Goal: Information Seeking & Learning: Learn about a topic

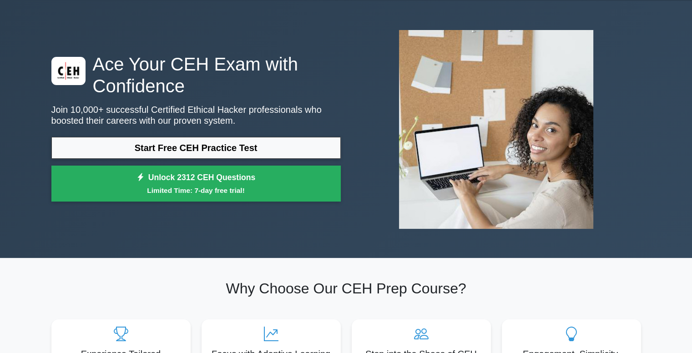
scroll to position [27, 0]
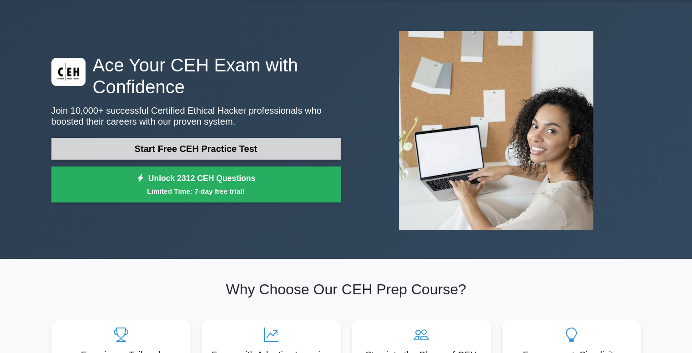
click at [198, 144] on link "Start Free CEH Practice Test" at bounding box center [195, 149] width 289 height 22
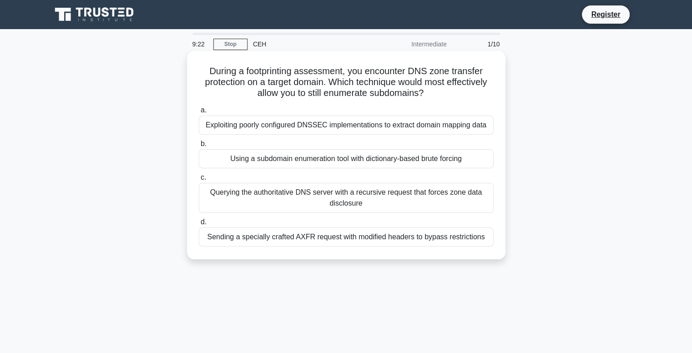
click at [393, 205] on div "Querying the authoritative DNS server with a recursive request that forces zone…" at bounding box center [346, 198] width 295 height 30
click at [199, 181] on input "c. Querying the authoritative DNS server with a recursive request that forces z…" at bounding box center [199, 178] width 0 height 6
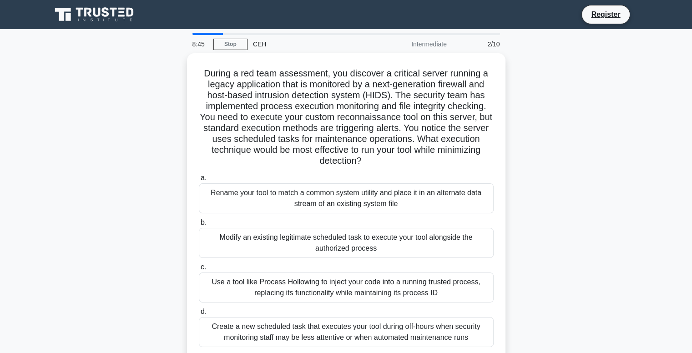
click at [393, 205] on div "Rename your tool to match a common system utility and place it in an alternate …" at bounding box center [346, 198] width 295 height 30
click at [199, 181] on input "a. Rename your tool to match a common system utility and place it in an alterna…" at bounding box center [199, 178] width 0 height 6
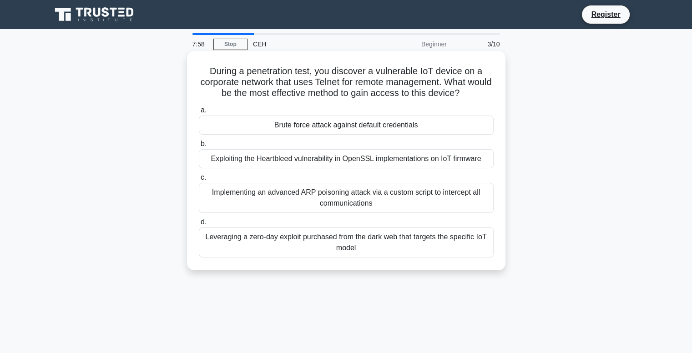
click at [390, 124] on div "Brute force attack against default credentials" at bounding box center [346, 125] width 295 height 19
click at [199, 113] on input "a. Brute force attack against default credentials" at bounding box center [199, 110] width 0 height 6
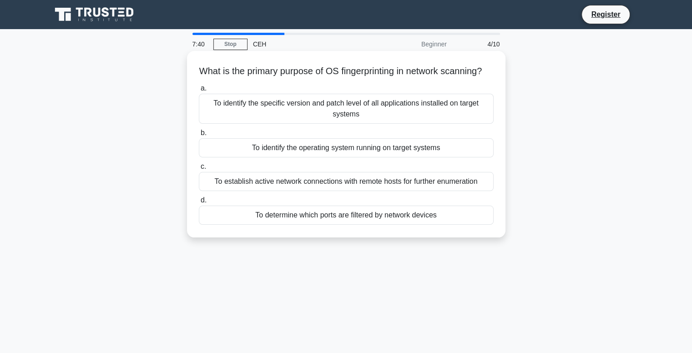
click at [388, 157] on div "To identify the operating system running on target systems" at bounding box center [346, 147] width 295 height 19
click at [199, 136] on input "b. To identify the operating system running on target systems" at bounding box center [199, 133] width 0 height 6
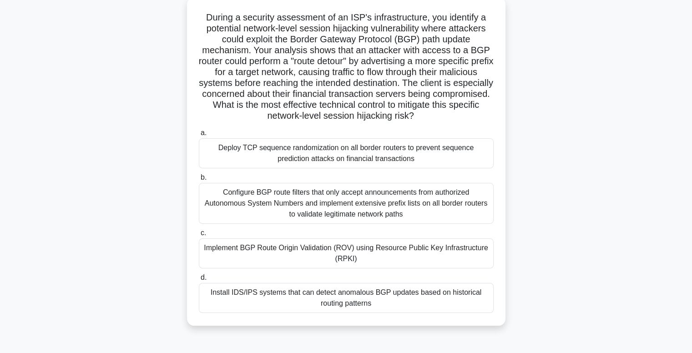
scroll to position [54, 0]
click at [365, 301] on div "Install IDS/IPS systems that can detect anomalous BGP updates based on historic…" at bounding box center [346, 298] width 295 height 30
click at [199, 280] on input "d. Install IDS/IPS systems that can detect anomalous BGP updates based on histo…" at bounding box center [199, 277] width 0 height 6
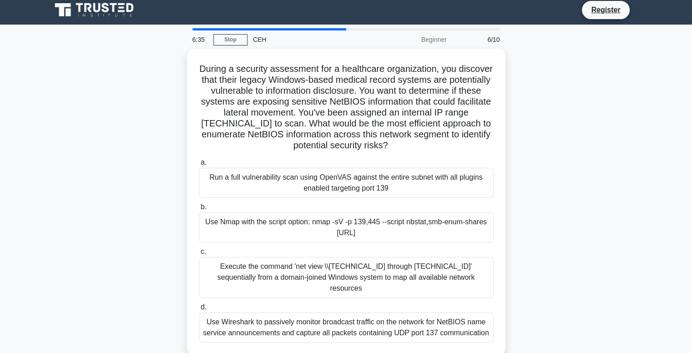
scroll to position [0, 0]
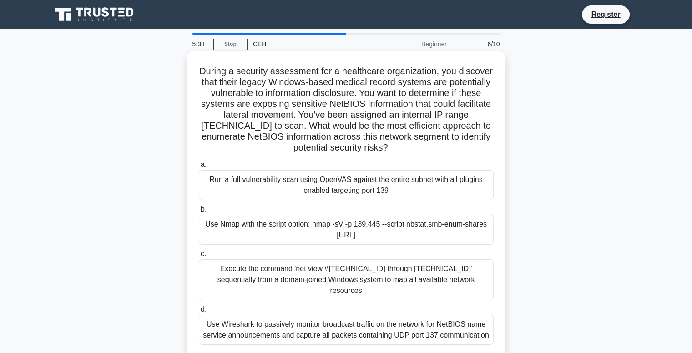
click at [400, 230] on div "Use Nmap with the script option: nmap -sV -p 139,445 --script nbstat,smb-enum-s…" at bounding box center [346, 230] width 295 height 30
click at [199, 212] on input "b. Use Nmap with the script option: nmap -sV -p 139,445 --script nbstat,smb-enu…" at bounding box center [199, 210] width 0 height 6
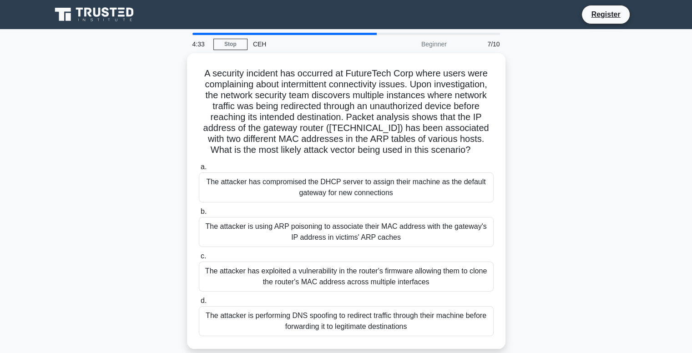
click at [400, 230] on div "The attacker is using ARP poisoning to associate their MAC address with the gat…" at bounding box center [346, 232] width 295 height 30
click at [199, 215] on input "b. The attacker is using ARP poisoning to associate their MAC address with the …" at bounding box center [199, 212] width 0 height 6
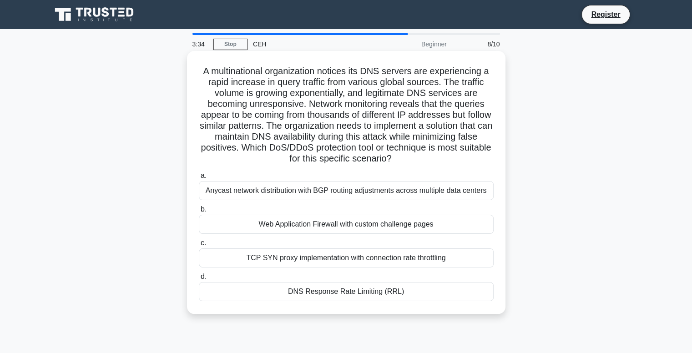
click at [368, 292] on div "DNS Response Rate Limiting (RRL)" at bounding box center [346, 291] width 295 height 19
click at [199, 280] on input "d. DNS Response Rate Limiting (RRL)" at bounding box center [199, 277] width 0 height 6
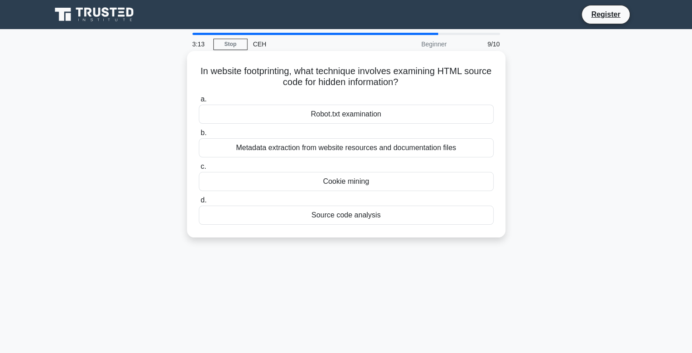
click at [362, 213] on div "Source code analysis" at bounding box center [346, 215] width 295 height 19
click at [199, 203] on input "d. Source code analysis" at bounding box center [199, 200] width 0 height 6
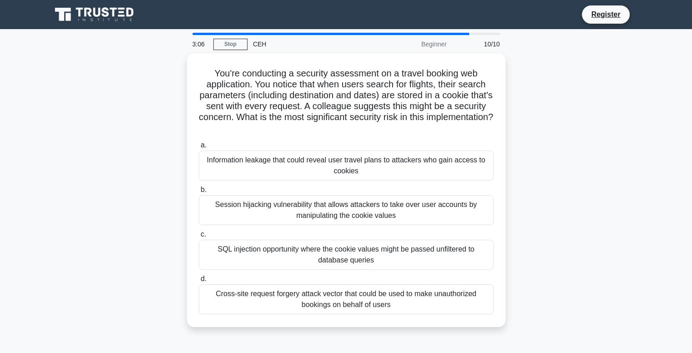
click at [362, 213] on div "Session hijacking vulnerability that allows attackers to take over user account…" at bounding box center [346, 210] width 295 height 30
click at [199, 193] on input "b. Session hijacking vulnerability that allows attackers to take over user acco…" at bounding box center [199, 190] width 0 height 6
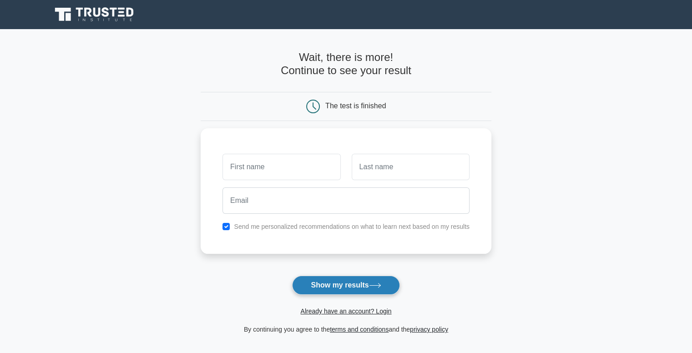
click at [340, 283] on button "Show my results" at bounding box center [345, 285] width 107 height 19
type input "nic"
type input "yoh"
click at [335, 286] on button "Show my results" at bounding box center [345, 285] width 107 height 19
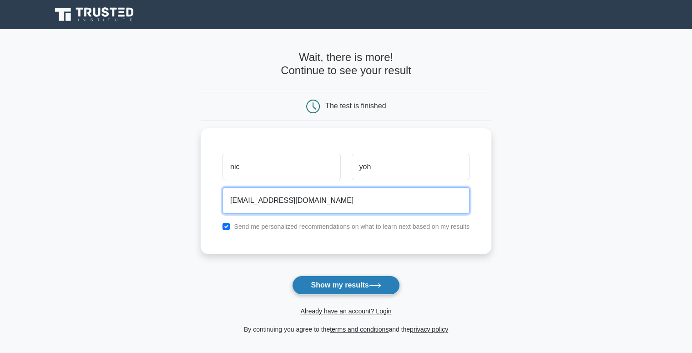
type input "luxurybriliant@gmail.com"
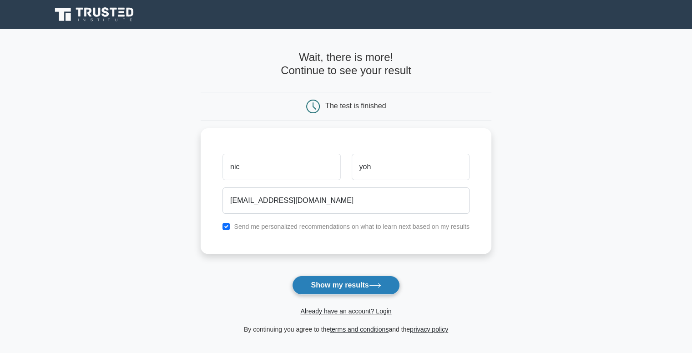
click at [335, 286] on button "Show my results" at bounding box center [345, 285] width 107 height 19
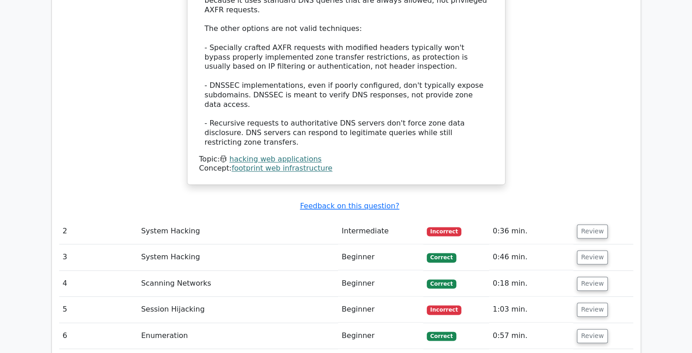
scroll to position [1126, 0]
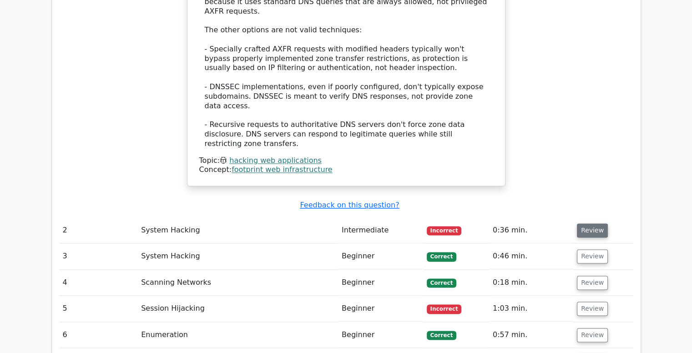
click at [596, 223] on button "Review" at bounding box center [592, 230] width 31 height 14
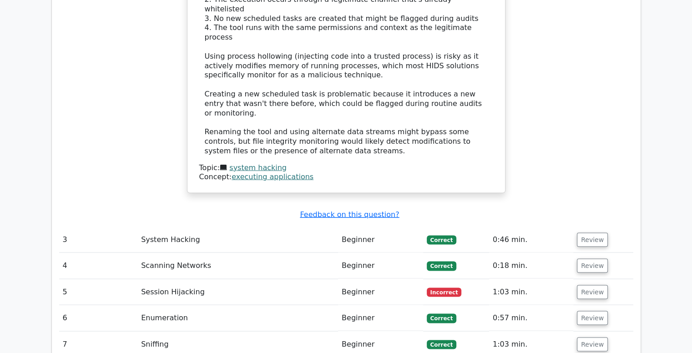
scroll to position [1770, 0]
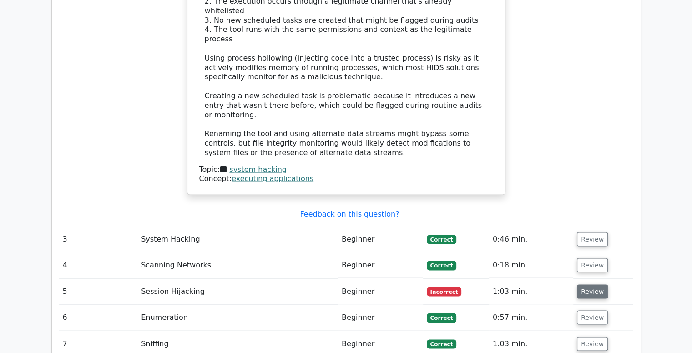
click at [593, 285] on button "Review" at bounding box center [592, 292] width 31 height 14
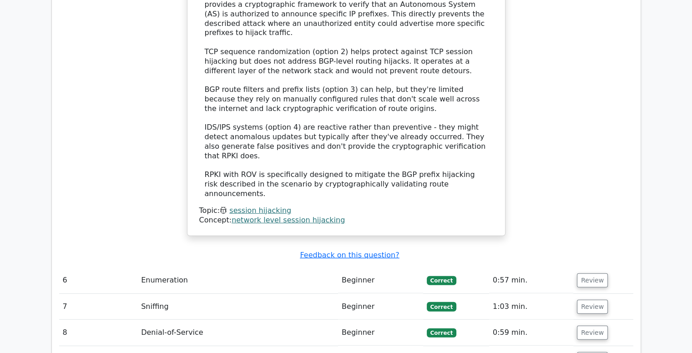
scroll to position [0, 4]
